Goal: Check status: Check status

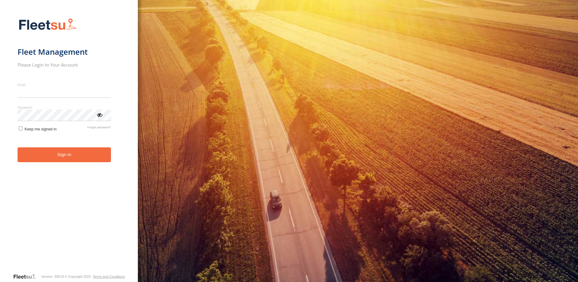
type input "**********"
click at [66, 175] on form "**********" at bounding box center [69, 143] width 103 height 258
click at [66, 159] on button "Sign in" at bounding box center [64, 154] width 93 height 15
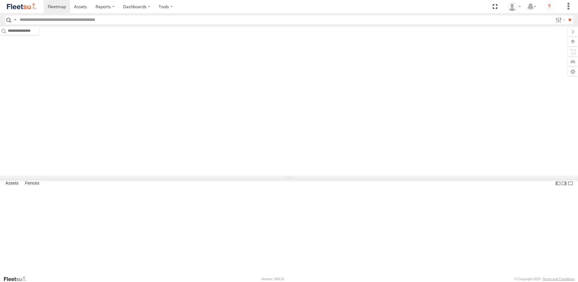
click at [65, 21] on input "text" at bounding box center [284, 19] width 535 height 9
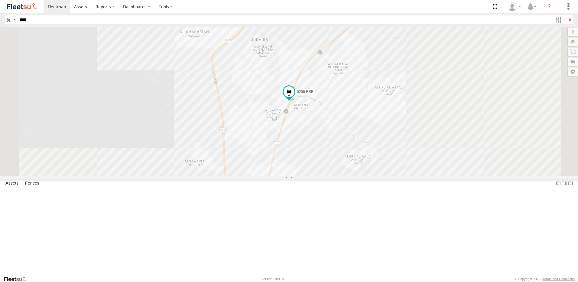
type input "****"
click at [0, 0] on div "5255 RSB" at bounding box center [0, 0] width 0 height 0
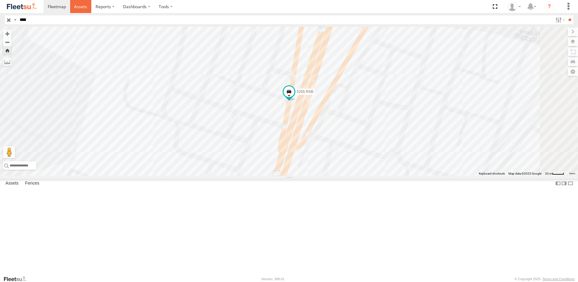
click at [84, 11] on link at bounding box center [80, 6] width 21 height 13
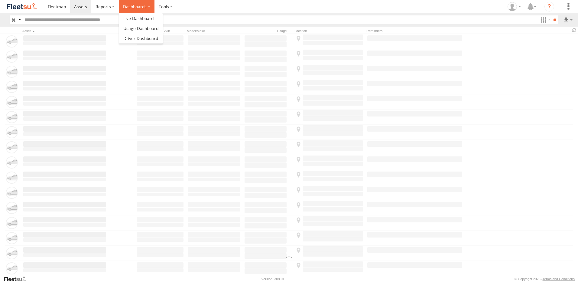
click at [130, 11] on label "Dashboards" at bounding box center [137, 6] width 36 height 13
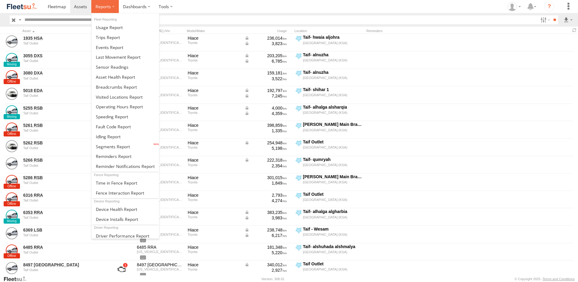
click at [109, 11] on label at bounding box center [104, 6] width 27 height 13
click at [115, 68] on span at bounding box center [112, 67] width 33 height 6
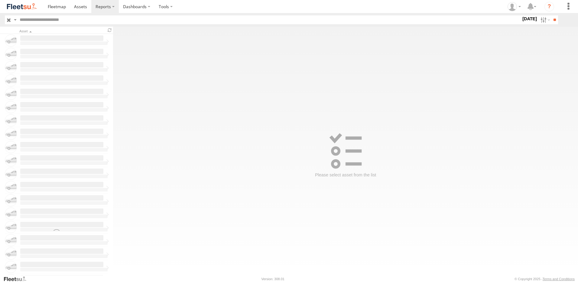
click at [104, 2] on label at bounding box center [104, 6] width 27 height 13
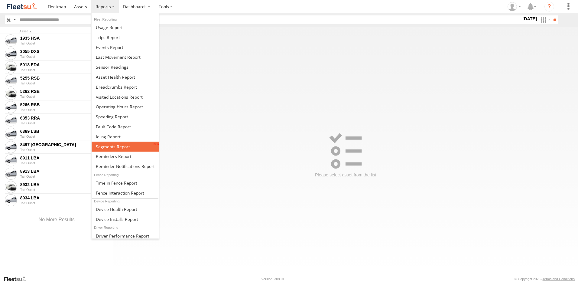
click at [113, 147] on span at bounding box center [113, 146] width 34 height 6
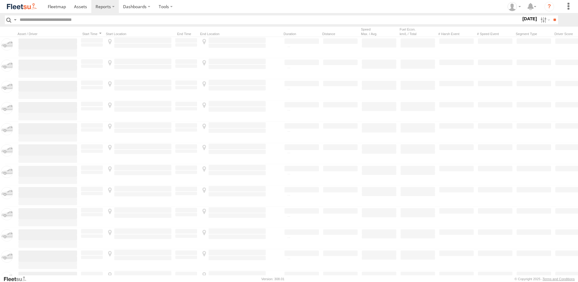
click at [39, 21] on input "text" at bounding box center [269, 19] width 504 height 9
paste input "*"
type input "****"
click at [528, 21] on label "24 Sep 25" at bounding box center [529, 18] width 17 height 7
click at [0, 0] on label at bounding box center [0, 0] width 0 height 0
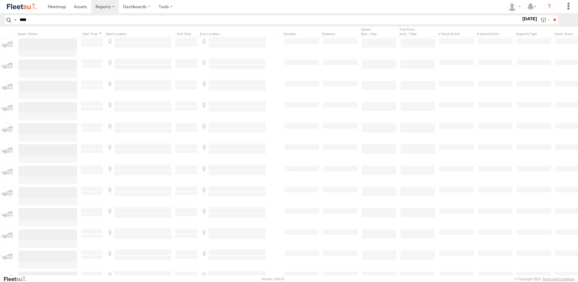
click at [0, 0] on label at bounding box center [0, 0] width 0 height 0
click at [553, 22] on input "**" at bounding box center [554, 19] width 7 height 9
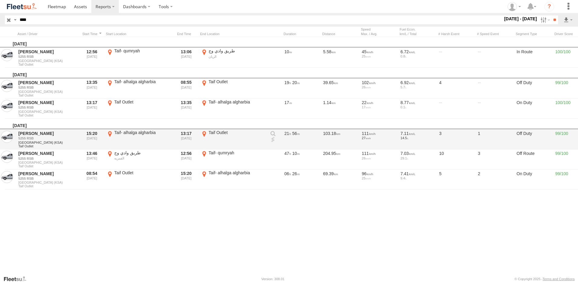
click at [272, 140] on link at bounding box center [273, 140] width 6 height 6
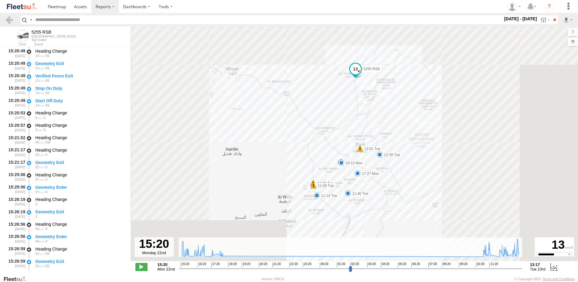
select select "**********"
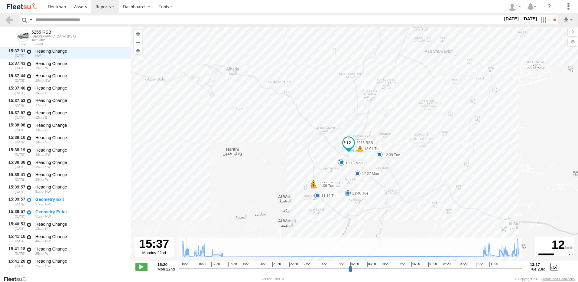
drag, startPoint x: 179, startPoint y: 270, endPoint x: 184, endPoint y: 269, distance: 4.8
click at [184, 269] on input "range" at bounding box center [350, 268] width 343 height 6
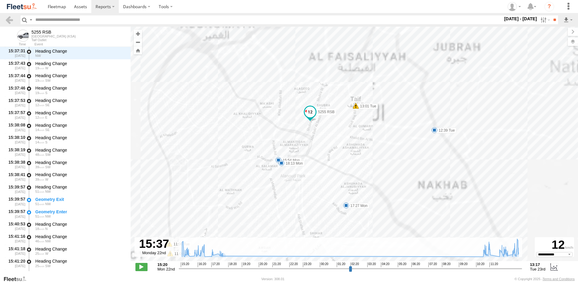
drag, startPoint x: 374, startPoint y: 156, endPoint x: 270, endPoint y: 212, distance: 118.5
click at [270, 212] on div "5255 RSB 15:54 Mon 17:27 Mon 18:13 Mon 11:08 Tue 11:09 Tue 11:14 Tue 11:31 Tue …" at bounding box center [353, 147] width 447 height 240
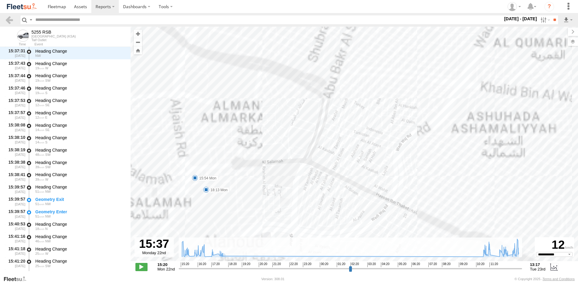
drag, startPoint x: 318, startPoint y: 133, endPoint x: 313, endPoint y: 172, distance: 39.1
click at [319, 189] on div "5255 RSB 15:54 Mon 17:27 Mon 18:13 Mon 11:08 Tue 11:09 Tue 11:14 Tue 11:31 Tue …" at bounding box center [353, 147] width 447 height 240
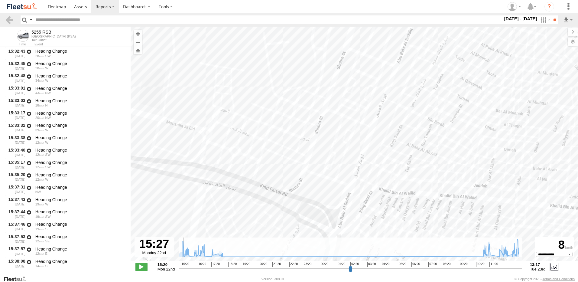
scroll to position [0, 0]
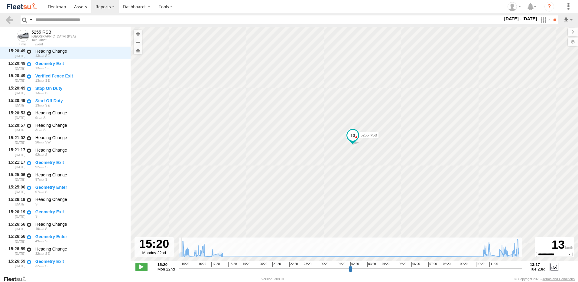
drag, startPoint x: 184, startPoint y: 269, endPoint x: 176, endPoint y: 269, distance: 7.3
click at [179, 269] on input "range" at bounding box center [350, 268] width 343 height 6
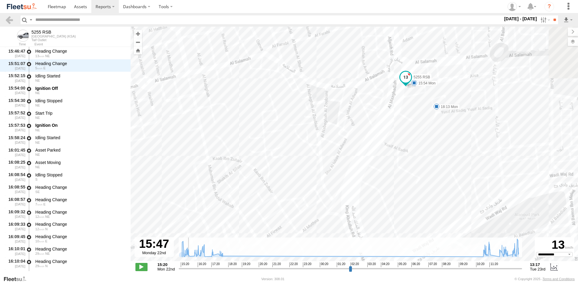
scroll to position [1135, 0]
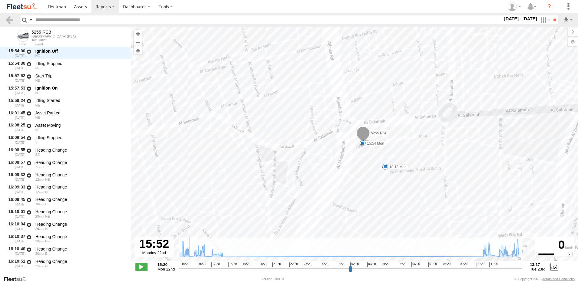
drag, startPoint x: 180, startPoint y: 268, endPoint x: 188, endPoint y: 268, distance: 7.9
click at [188, 268] on input "range" at bounding box center [350, 268] width 343 height 6
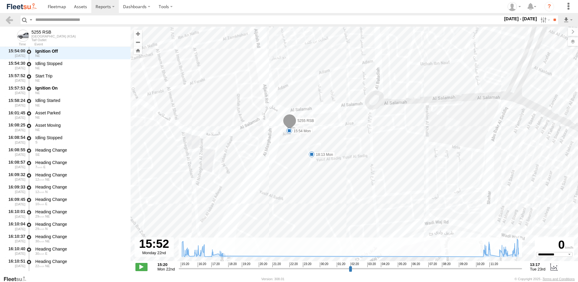
drag, startPoint x: 356, startPoint y: 171, endPoint x: 281, endPoint y: 158, distance: 76.1
click at [281, 158] on div "5255 RSB 15:54 Mon 17:27 Mon 18:13 Mon 11:08 Tue 11:09 Tue 11:14 Tue 11:31 Tue …" at bounding box center [353, 147] width 447 height 240
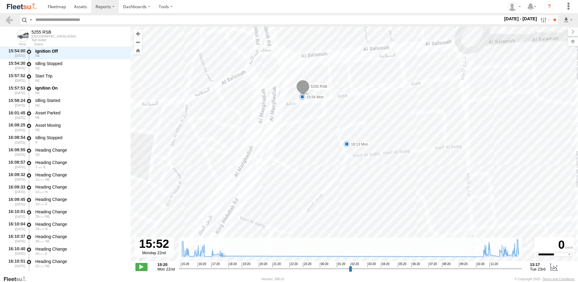
drag, startPoint x: 295, startPoint y: 143, endPoint x: 295, endPoint y: 156, distance: 12.7
click at [295, 156] on div "5255 RSB 15:54 Mon 17:27 Mon 18:13 Mon 11:08 Tue 11:09 Tue 11:14 Tue 11:31 Tue …" at bounding box center [353, 147] width 447 height 240
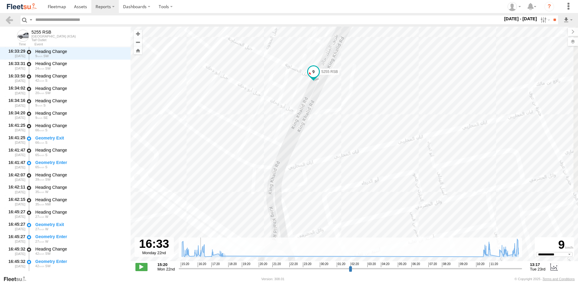
drag, startPoint x: 189, startPoint y: 267, endPoint x: 199, endPoint y: 267, distance: 10.0
click at [199, 267] on input "range" at bounding box center [350, 268] width 343 height 6
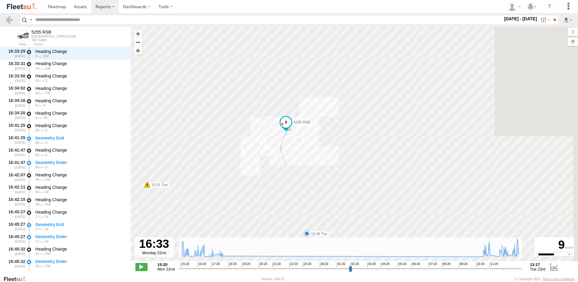
drag, startPoint x: 292, startPoint y: 166, endPoint x: 269, endPoint y: 124, distance: 48.0
click at [265, 113] on div "5255 RSB 15:54 Mon 17:27 Mon 18:13 Mon 11:08 Tue 11:09 Tue 11:14 Tue 11:31 Tue …" at bounding box center [353, 147] width 447 height 240
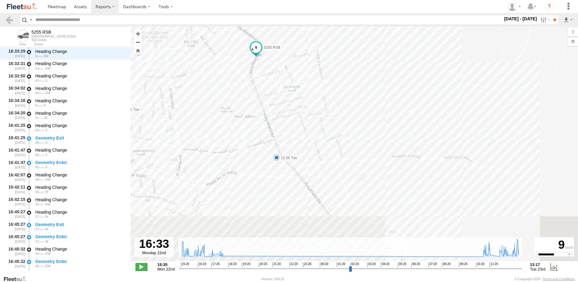
drag, startPoint x: 286, startPoint y: 168, endPoint x: 272, endPoint y: 121, distance: 49.3
click at [273, 122] on div "5255 RSB 15:54 Mon 17:27 Mon 18:13 Mon 11:08 Tue 11:09 Tue 11:14 Tue 11:31 Tue …" at bounding box center [353, 147] width 447 height 240
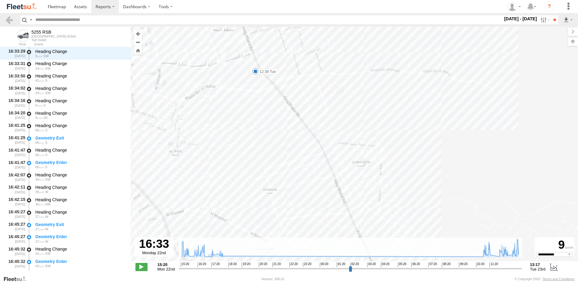
drag, startPoint x: 260, startPoint y: 133, endPoint x: 287, endPoint y: 175, distance: 50.5
click at [287, 175] on div "5255 RSB 15:54 Mon 17:27 Mon 18:13 Mon 11:08 Tue 11:09 Tue 11:14 Tue 11:31 Tue …" at bounding box center [353, 147] width 447 height 240
drag, startPoint x: 253, startPoint y: 159, endPoint x: 275, endPoint y: 171, distance: 24.5
click at [274, 170] on div "5255 RSB 15:54 Mon 17:27 Mon 18:13 Mon 11:08 Tue 11:09 Tue 11:14 Tue 11:31 Tue …" at bounding box center [353, 147] width 447 height 240
drag, startPoint x: 230, startPoint y: 155, endPoint x: 242, endPoint y: 157, distance: 11.8
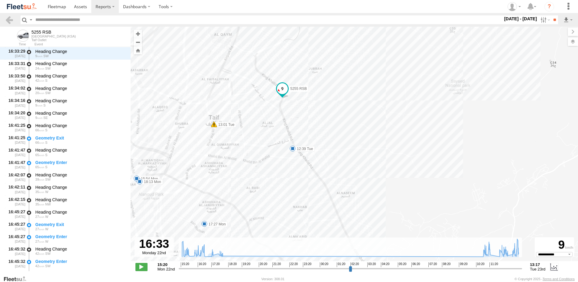
click at [242, 157] on div "5255 RSB 15:54 Mon 17:27 Mon 18:13 Mon 11:08 Tue 11:09 Tue 11:14 Tue 11:31 Tue …" at bounding box center [353, 147] width 447 height 240
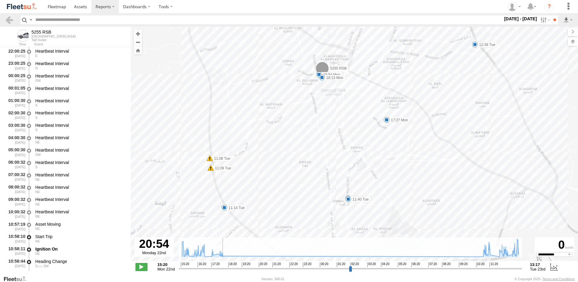
drag, startPoint x: 200, startPoint y: 267, endPoint x: 279, endPoint y: 224, distance: 90.8
click at [268, 265] on input "range" at bounding box center [350, 268] width 343 height 6
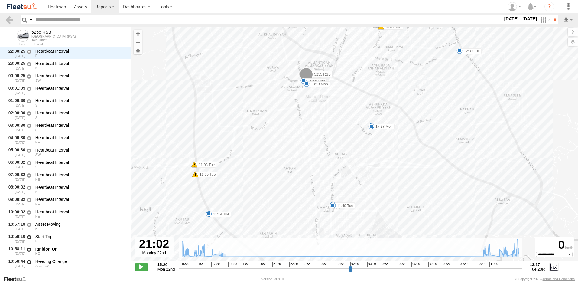
drag, startPoint x: 304, startPoint y: 146, endPoint x: 271, endPoint y: 160, distance: 35.9
click at [271, 160] on div "5255 RSB 15:54 Mon 17:27 Mon 18:13 Mon 11:08 Tue 11:09 Tue 11:14 Tue 11:31 Tue …" at bounding box center [353, 147] width 447 height 240
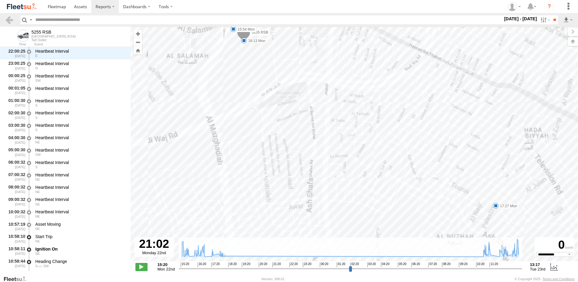
drag, startPoint x: 256, startPoint y: 88, endPoint x: 296, endPoint y: 179, distance: 98.7
click at [295, 178] on div "5255 RSB 15:54 Mon 17:27 Mon 18:13 Mon 11:08 Tue 11:09 Tue 11:14 Tue 11:31 Tue …" at bounding box center [353, 147] width 447 height 240
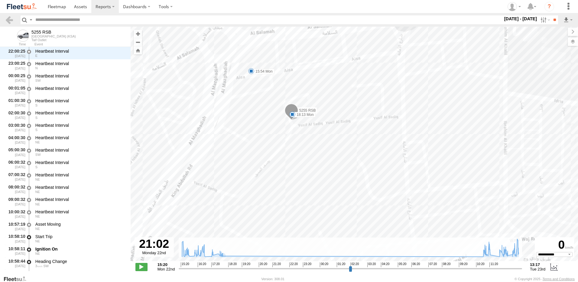
drag, startPoint x: 267, startPoint y: 121, endPoint x: 278, endPoint y: 137, distance: 19.4
click at [278, 137] on div "5255 RSB 15:54 Mon 17:27 Mon 18:13 Mon 11:08 Tue 11:09 Tue 11:14 Tue 11:31 Tue …" at bounding box center [353, 147] width 447 height 240
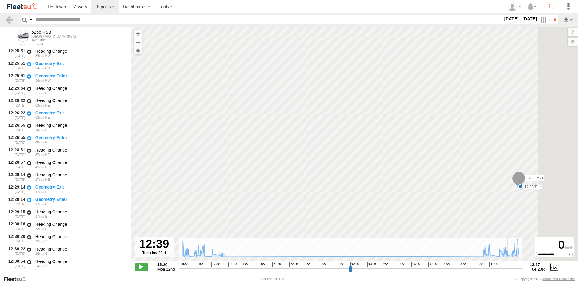
drag, startPoint x: 268, startPoint y: 269, endPoint x: 510, endPoint y: 270, distance: 242.2
click at [510, 270] on input "range" at bounding box center [350, 268] width 343 height 6
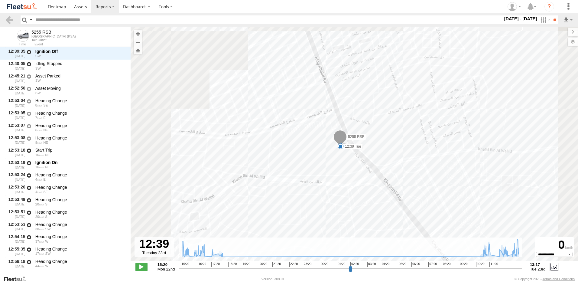
drag, startPoint x: 334, startPoint y: 147, endPoint x: 315, endPoint y: 118, distance: 34.2
click at [315, 118] on div "5255 RSB 15:54 Mon 17:27 Mon 18:13 Mon 11:08 Tue 11:09 Tue 11:14 Tue 11:31 Tue …" at bounding box center [353, 147] width 447 height 240
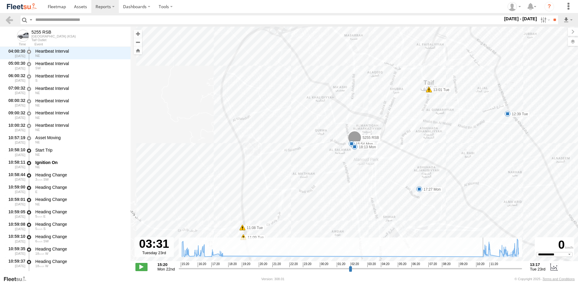
drag, startPoint x: 510, startPoint y: 267, endPoint x: 368, endPoint y: 270, distance: 142.0
type input "**********"
click at [368, 270] on input "range" at bounding box center [350, 268] width 343 height 6
